Goal: Navigation & Orientation: Understand site structure

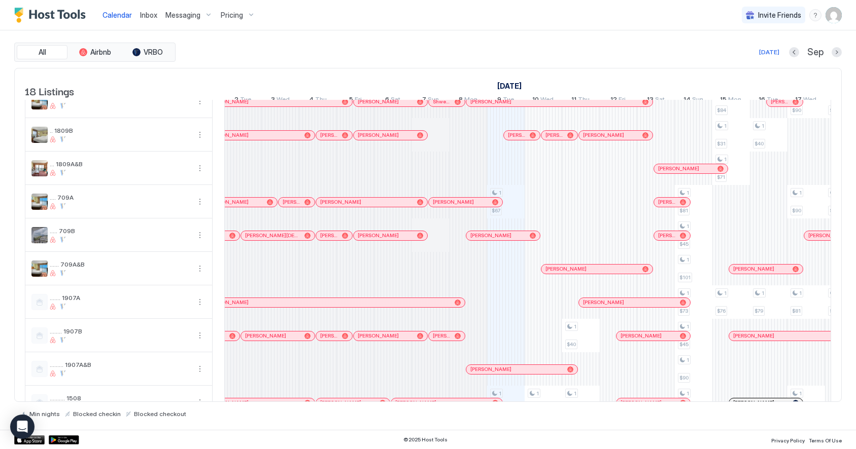
scroll to position [5, 0]
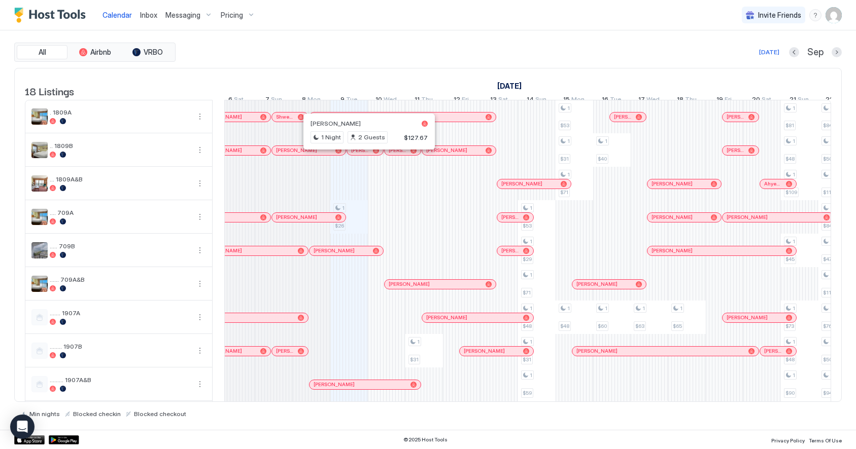
click at [364, 155] on div at bounding box center [364, 151] width 8 height 8
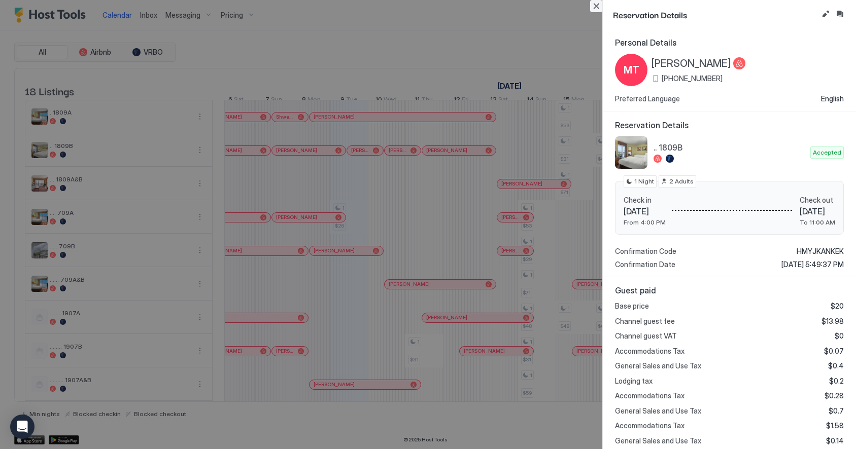
click at [596, 8] on button "Close" at bounding box center [596, 6] width 12 height 12
